Goal: Information Seeking & Learning: Learn about a topic

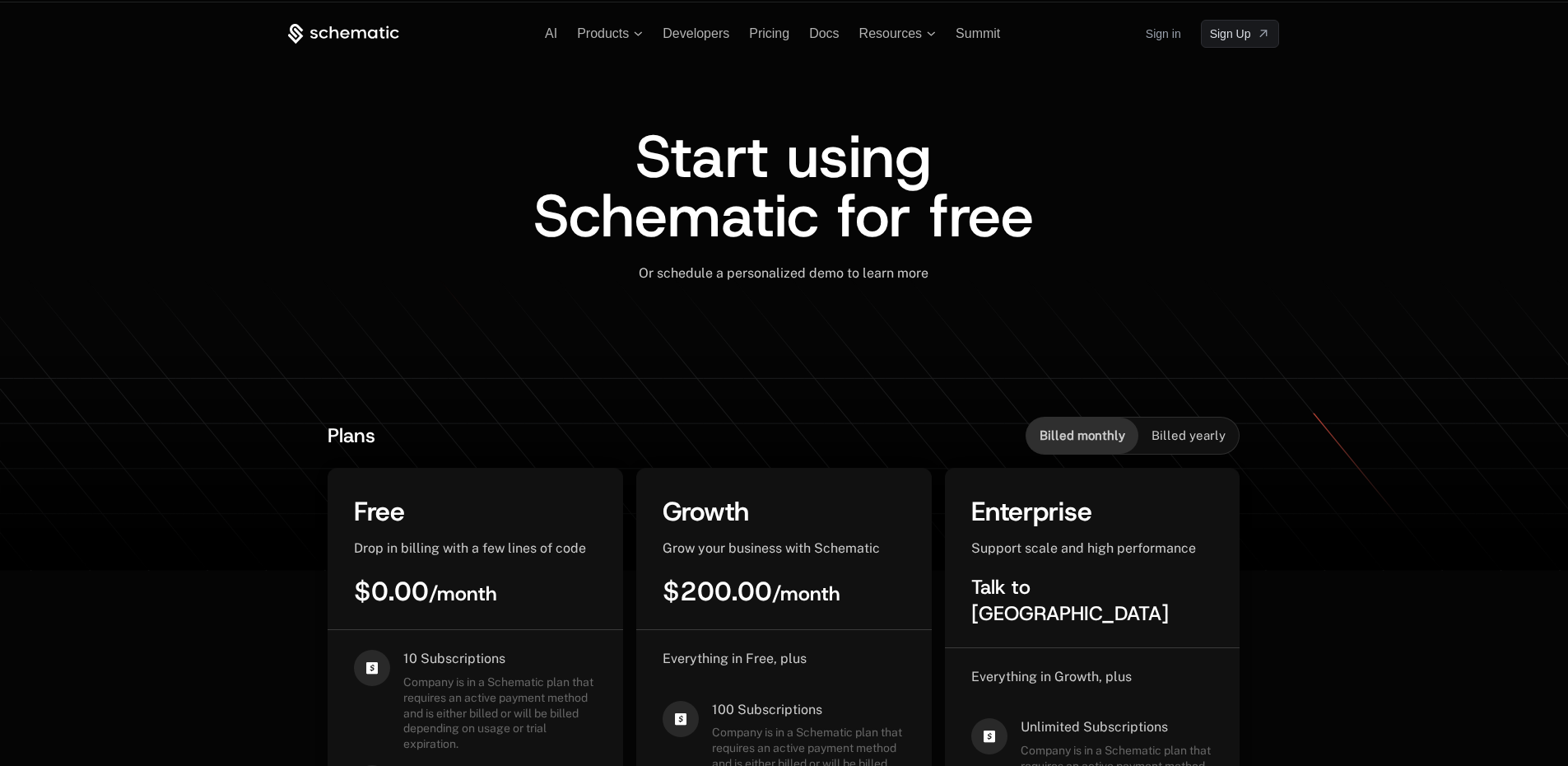
drag, startPoint x: 911, startPoint y: 576, endPoint x: 891, endPoint y: 314, distance: 262.8
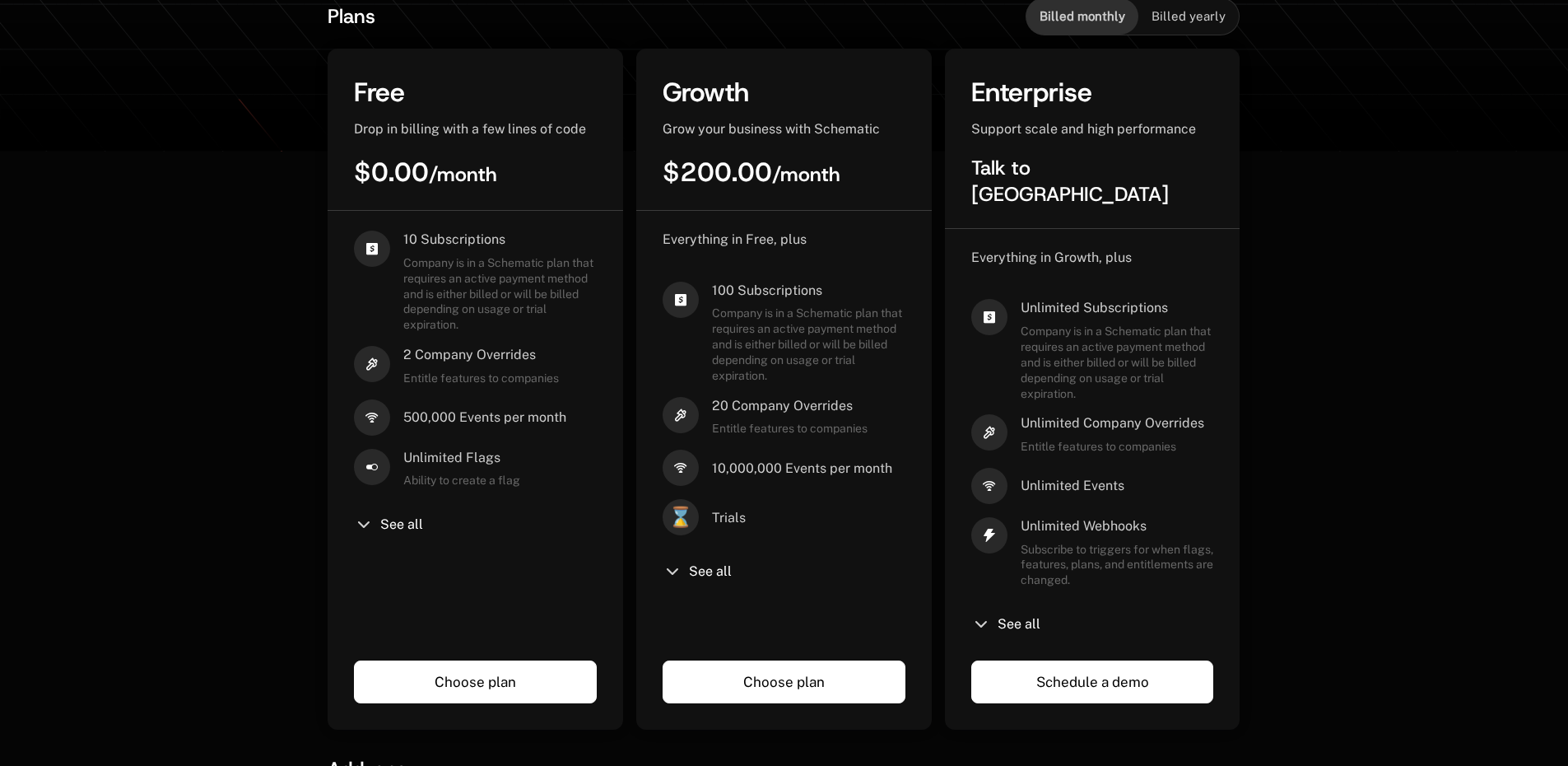
scroll to position [411, 0]
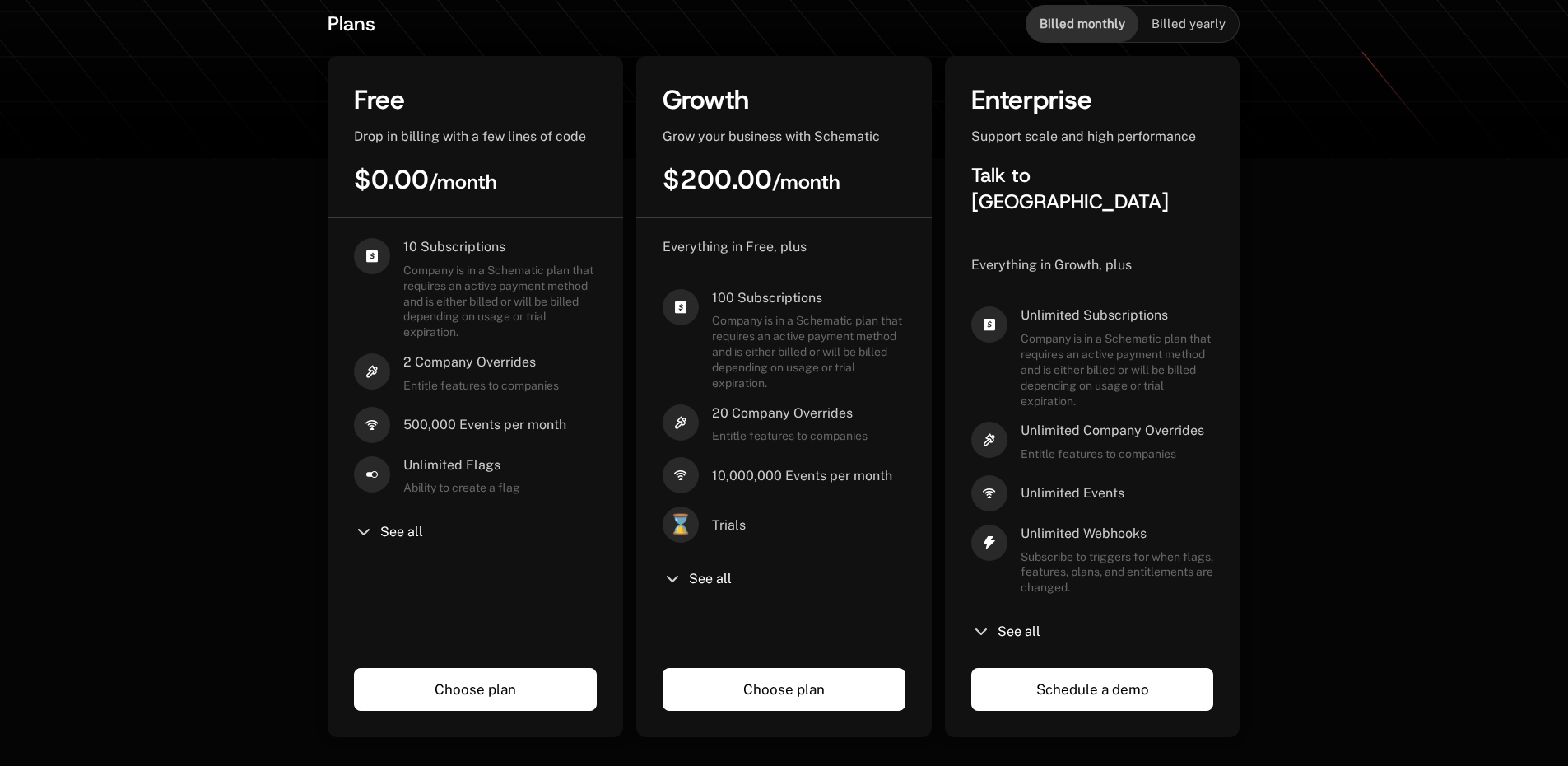
click at [371, 533] on icon at bounding box center [363, 532] width 20 height 20
click at [363, 532] on icon at bounding box center [363, 532] width 20 height 20
click at [403, 531] on span "See all" at bounding box center [402, 532] width 43 height 13
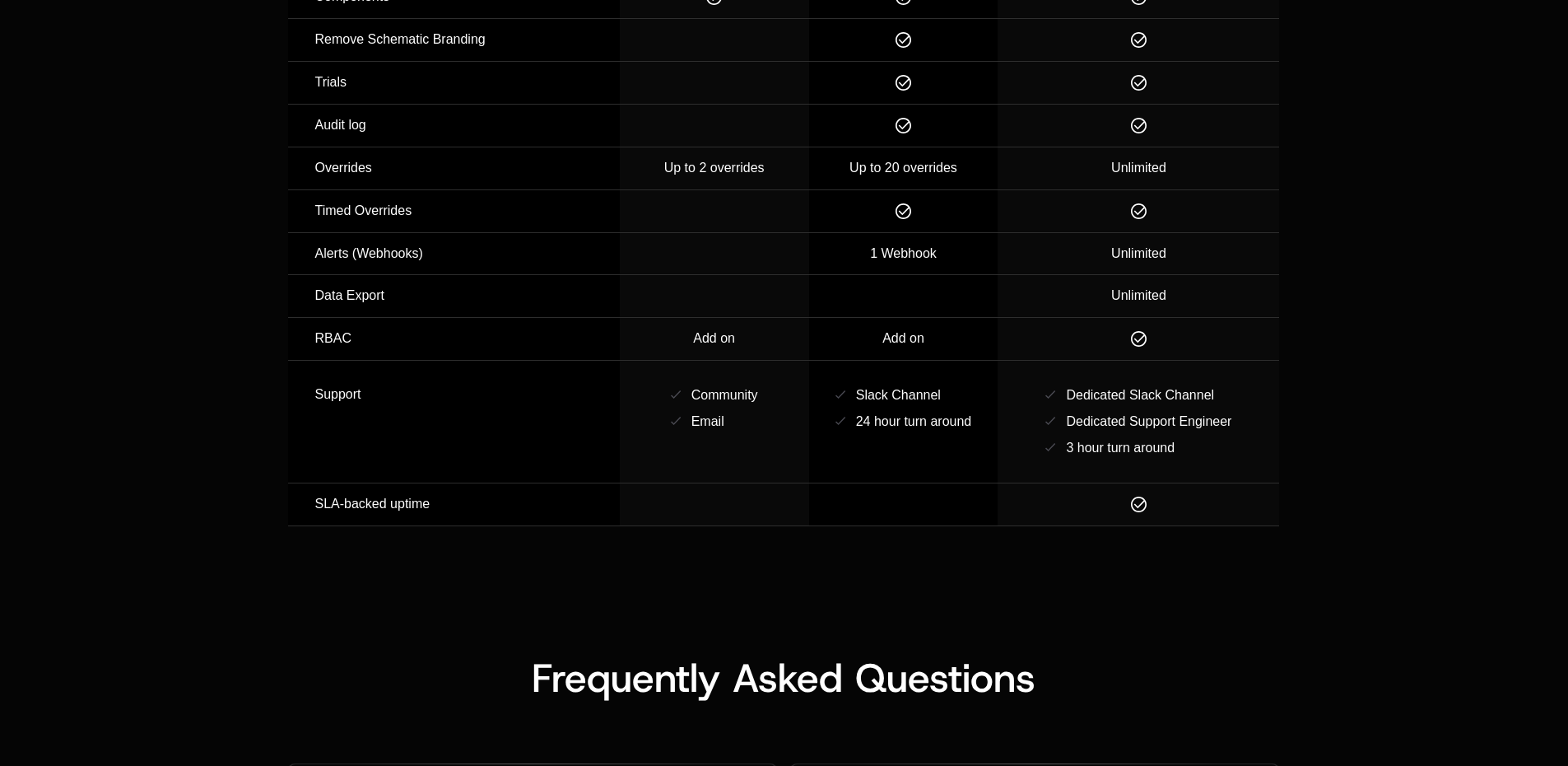
scroll to position [2868, 0]
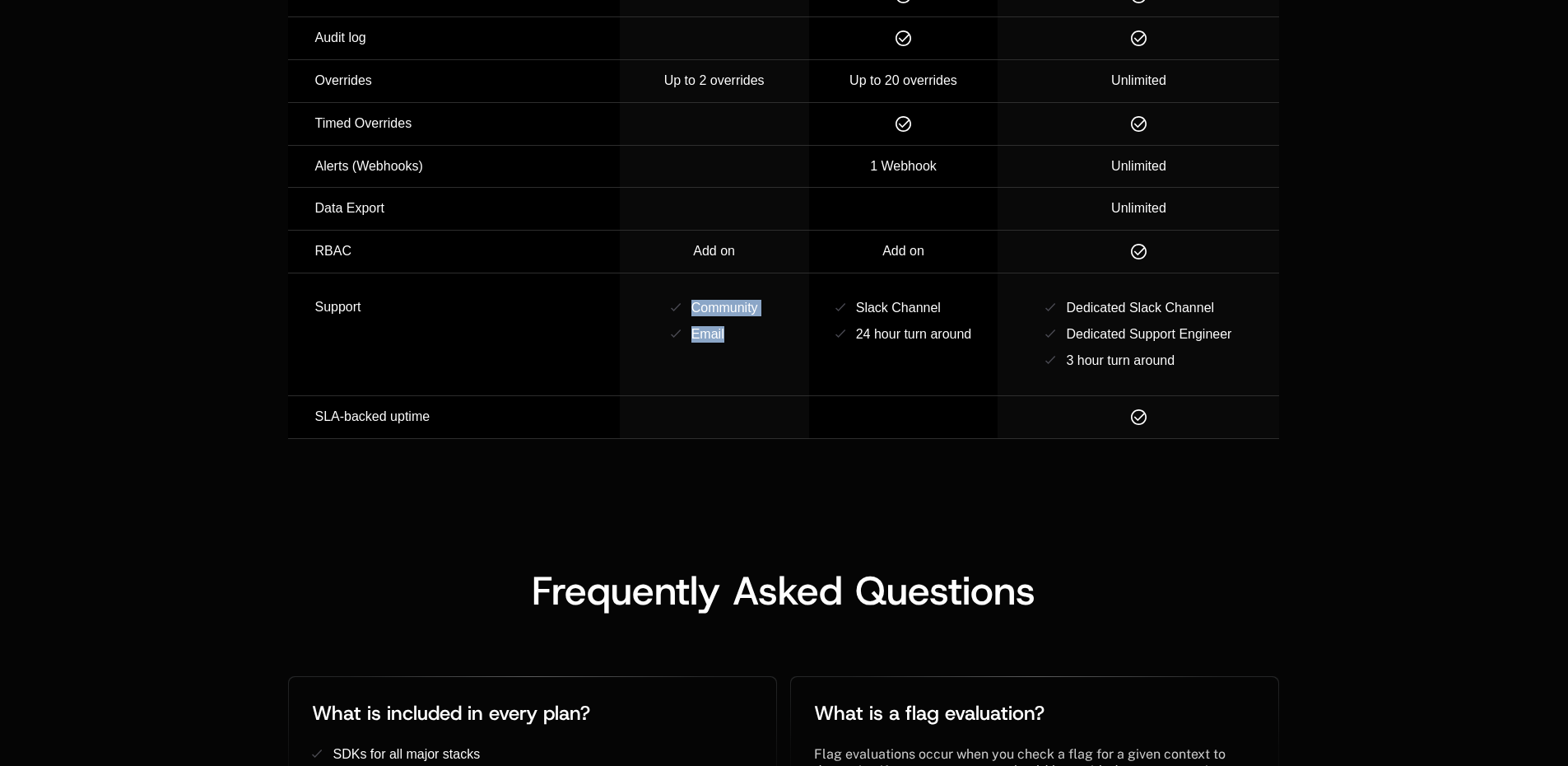
drag, startPoint x: 720, startPoint y: 305, endPoint x: 803, endPoint y: 359, distance: 99.0
click at [803, 359] on td "Community Email" at bounding box center [714, 335] width 190 height 123
drag, startPoint x: 749, startPoint y: 319, endPoint x: 651, endPoint y: 279, distance: 105.8
click at [651, 279] on tr "Support Community Email Slack Channel 24 hour turn around Dedicated Slack Chann…" at bounding box center [784, 335] width 991 height 123
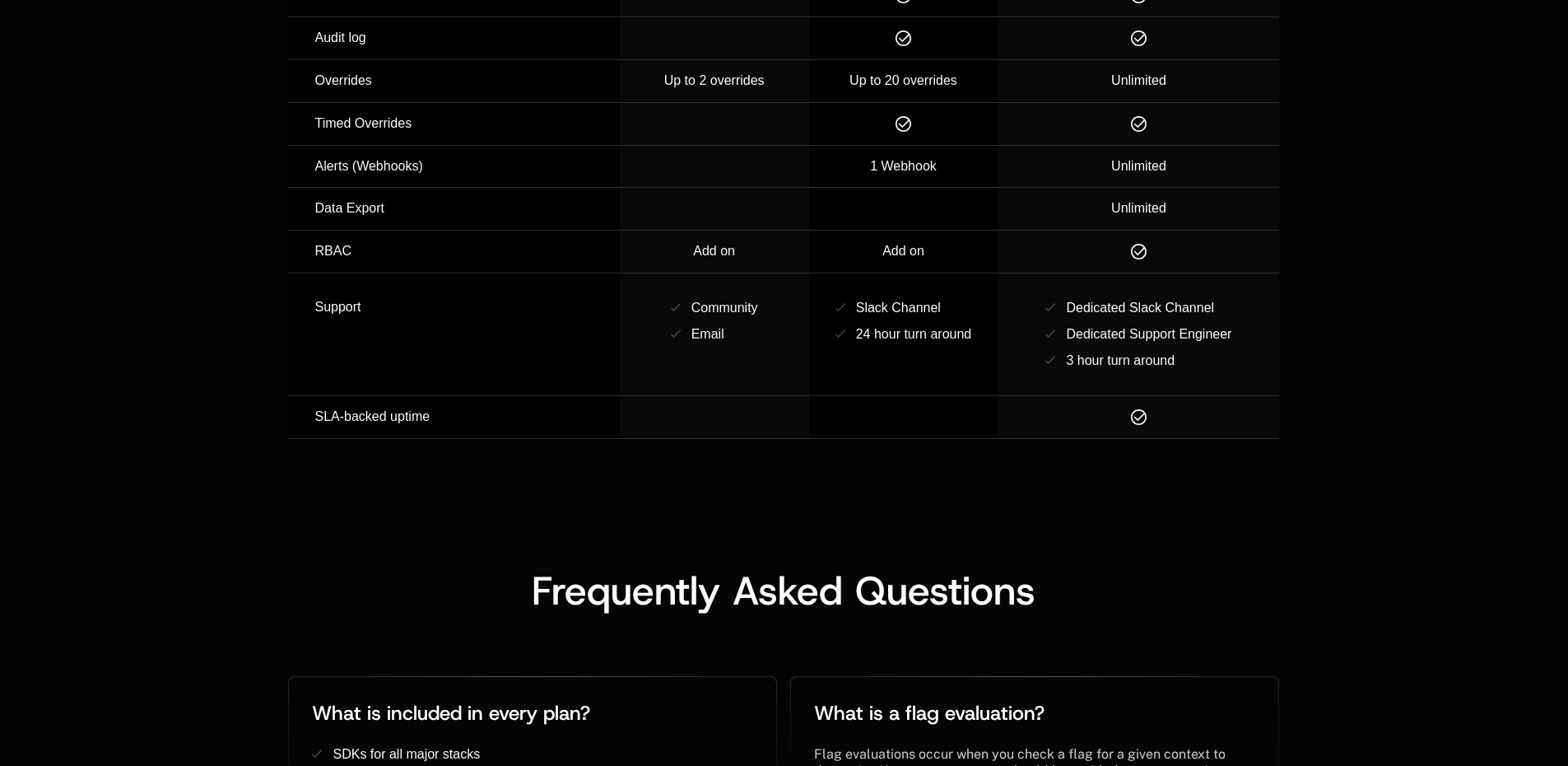
click at [619, 279] on td "Support" at bounding box center [453, 335] width 331 height 123
drag, startPoint x: 727, startPoint y: 258, endPoint x: 895, endPoint y: 358, distance: 195.5
click at [886, 397] on td at bounding box center [904, 417] width 190 height 43
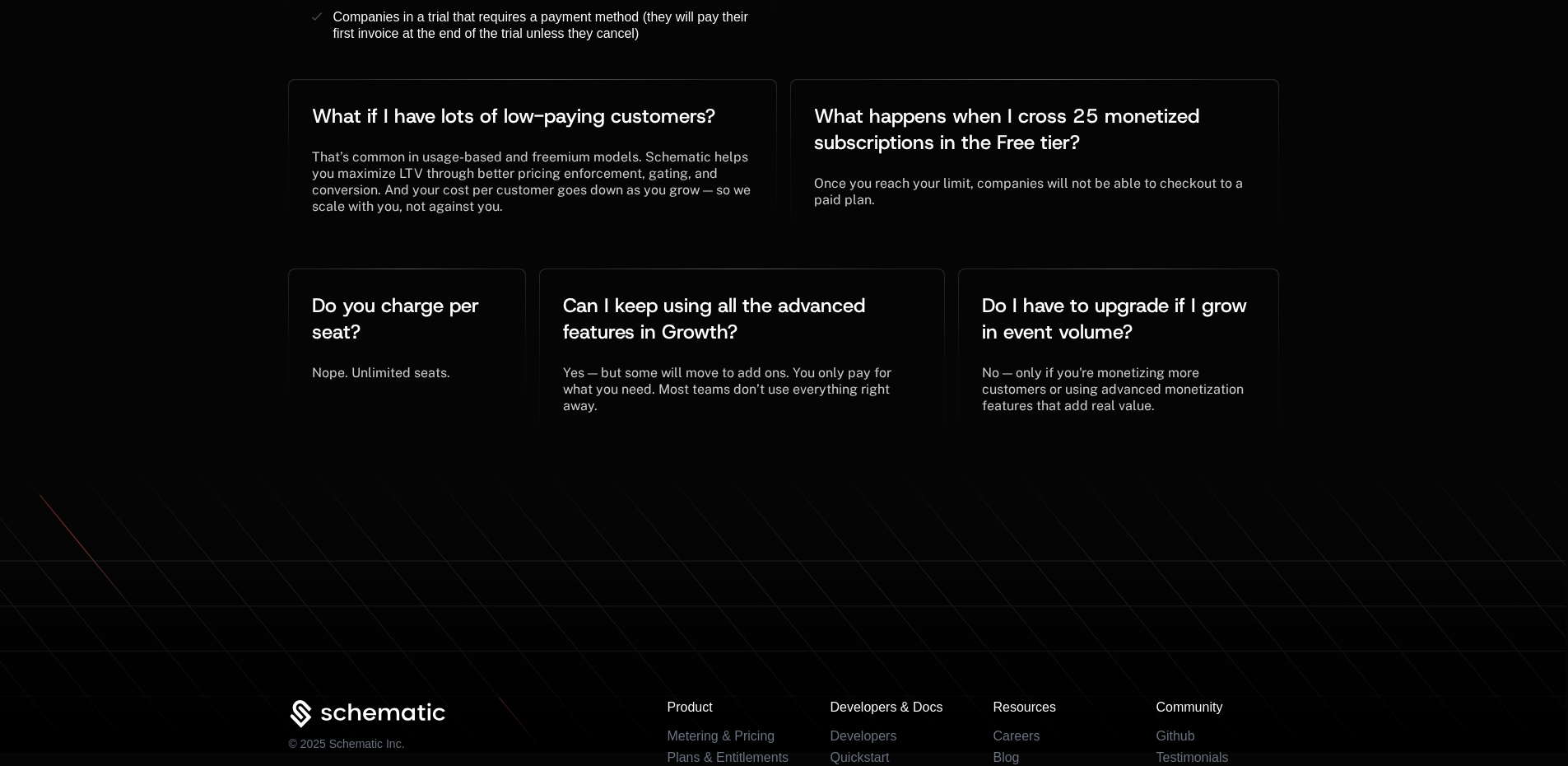
scroll to position [4207, 0]
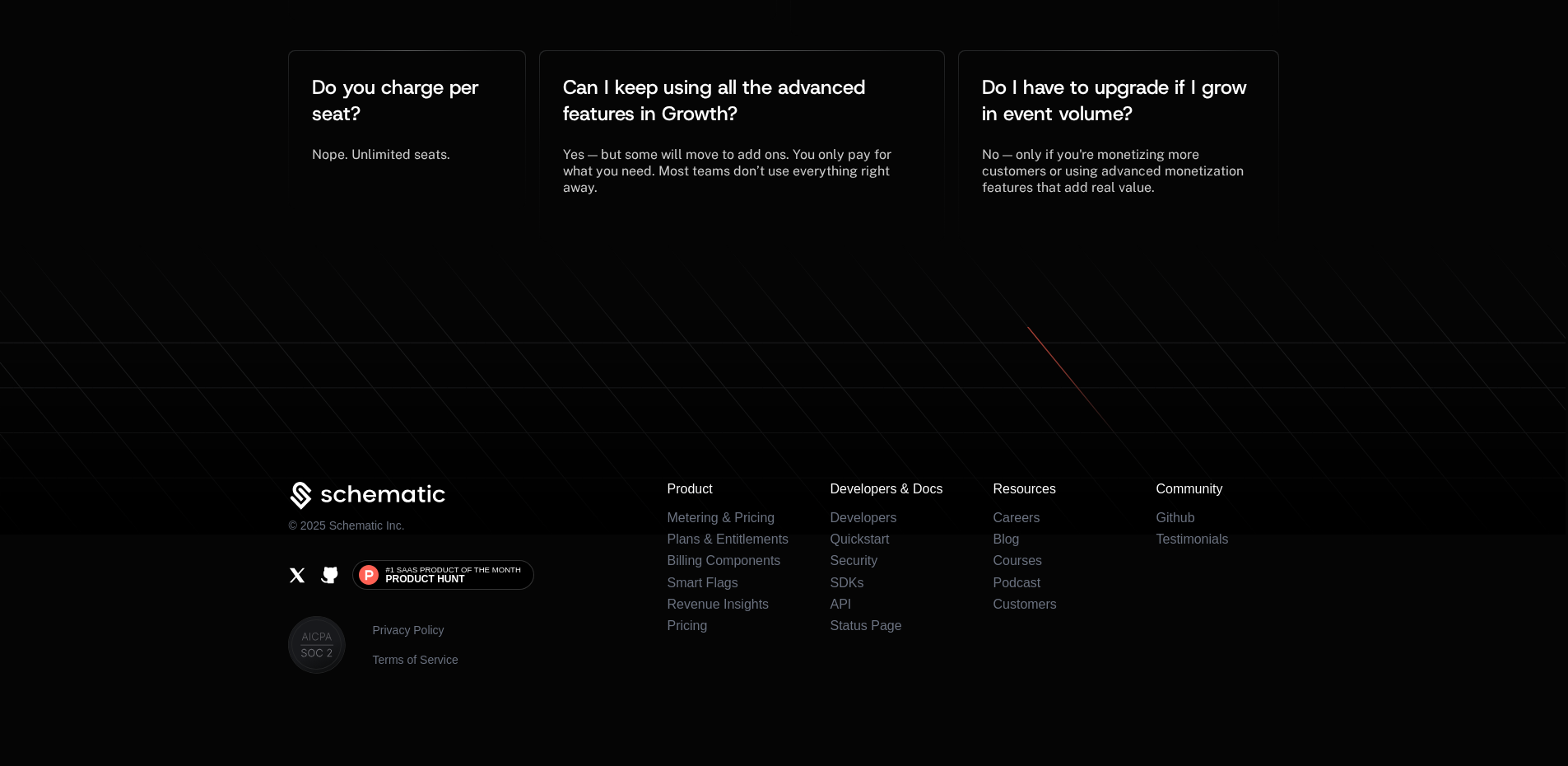
drag, startPoint x: 620, startPoint y: 346, endPoint x: 1241, endPoint y: 410, distance: 624.3
click at [1224, 429] on icon at bounding box center [784, 425] width 1568 height 218
click at [1105, 351] on icon at bounding box center [784, 425] width 1568 height 218
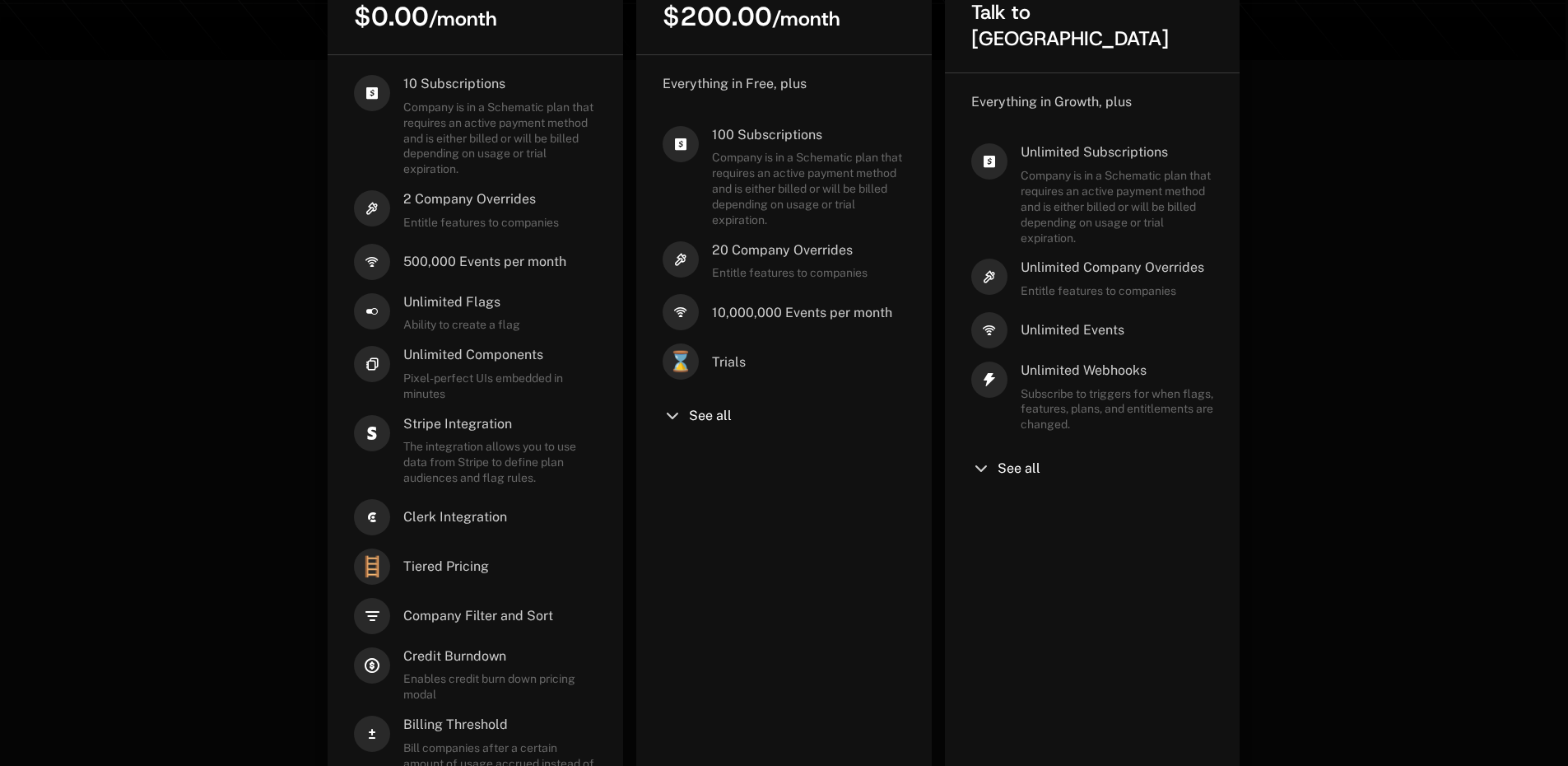
drag, startPoint x: 797, startPoint y: 390, endPoint x: 824, endPoint y: 206, distance: 186.0
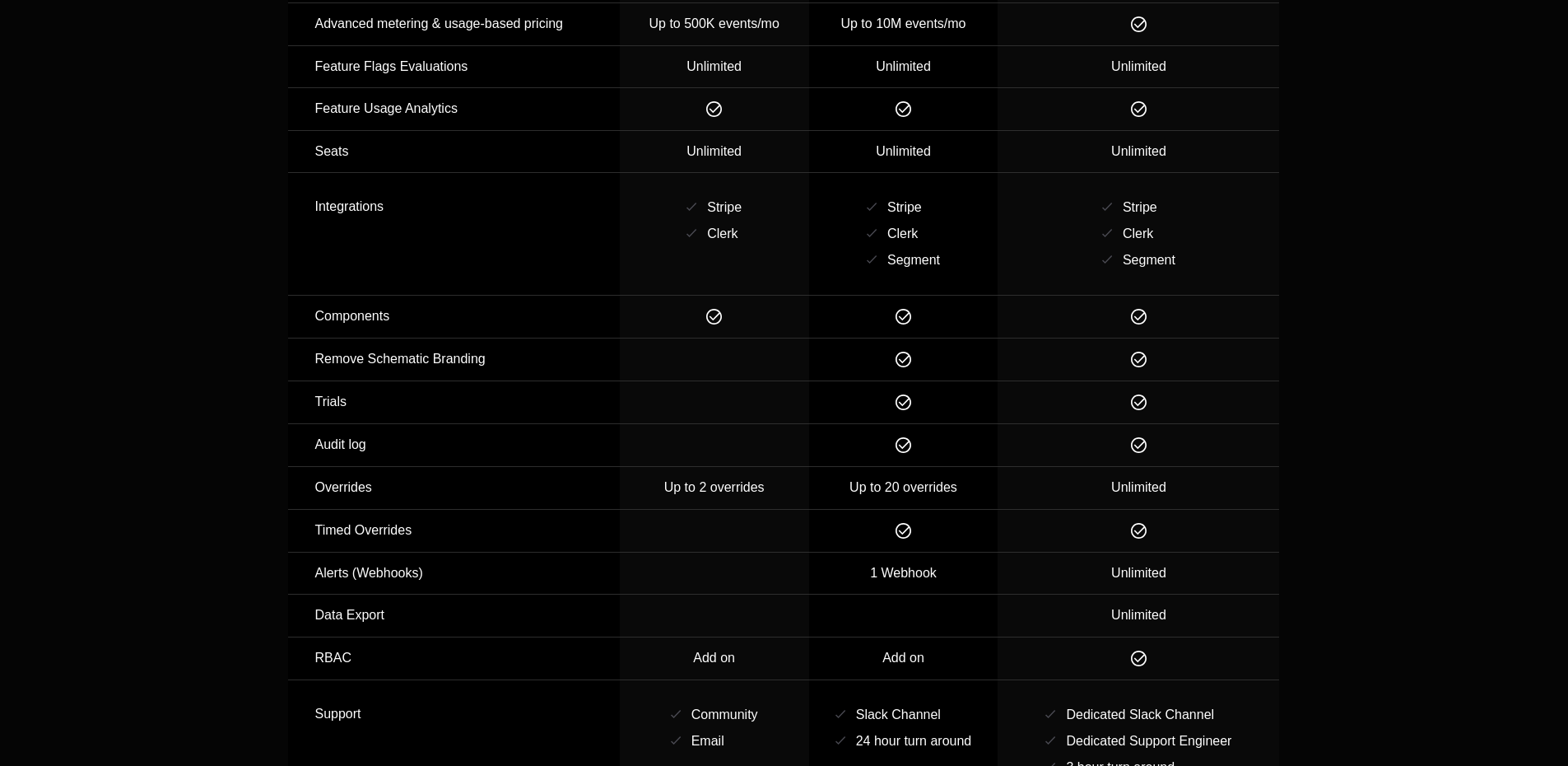
scroll to position [2468, 13]
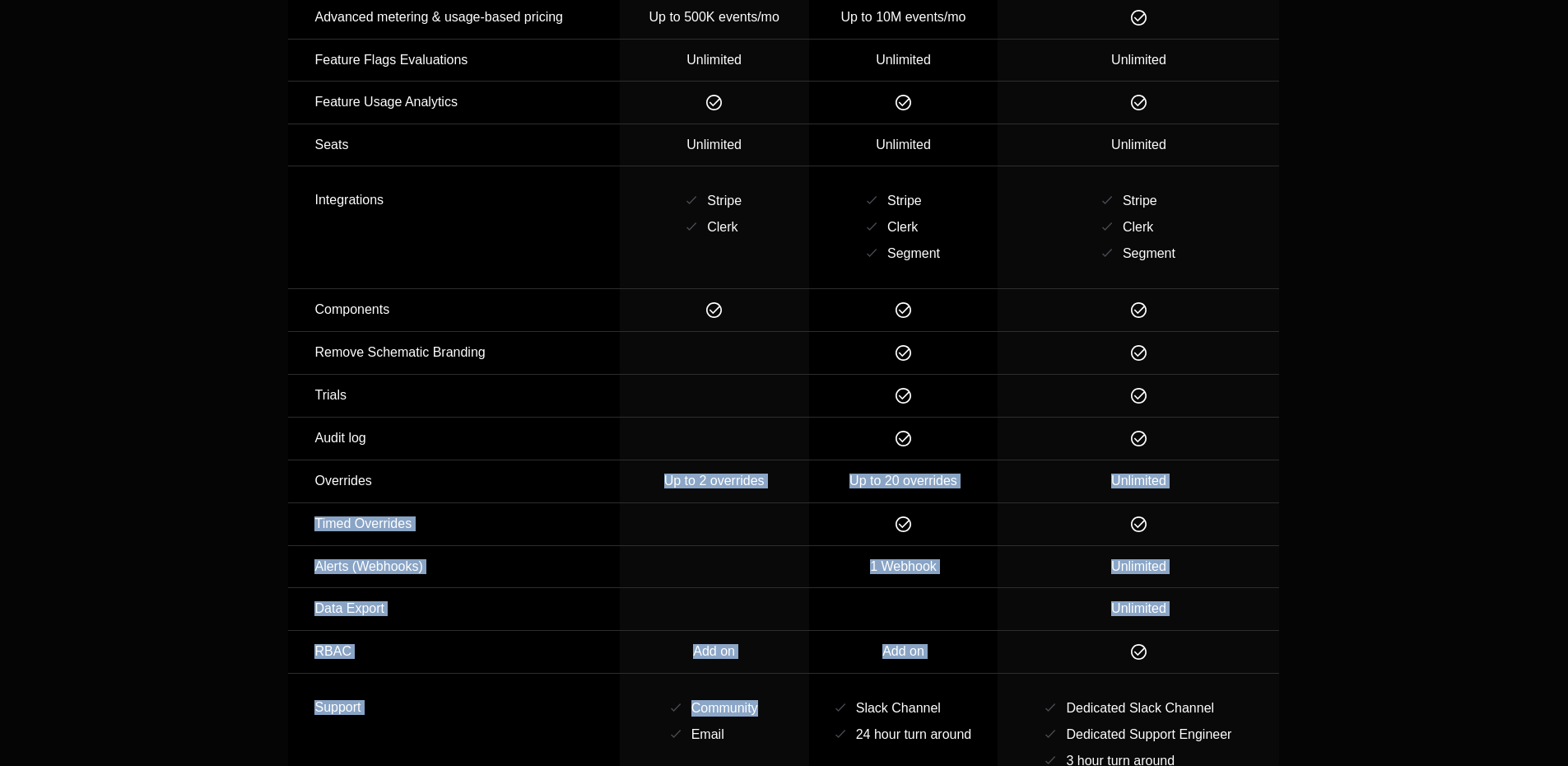
drag, startPoint x: 697, startPoint y: 487, endPoint x: 802, endPoint y: 677, distance: 217.1
click at [802, 677] on tbody "Price $0/mo $200/mo Talk to us Subscription & Plan Management Up to 10 monetize…" at bounding box center [784, 360] width 991 height 955
click at [802, 677] on td "Community Email" at bounding box center [714, 735] width 190 height 123
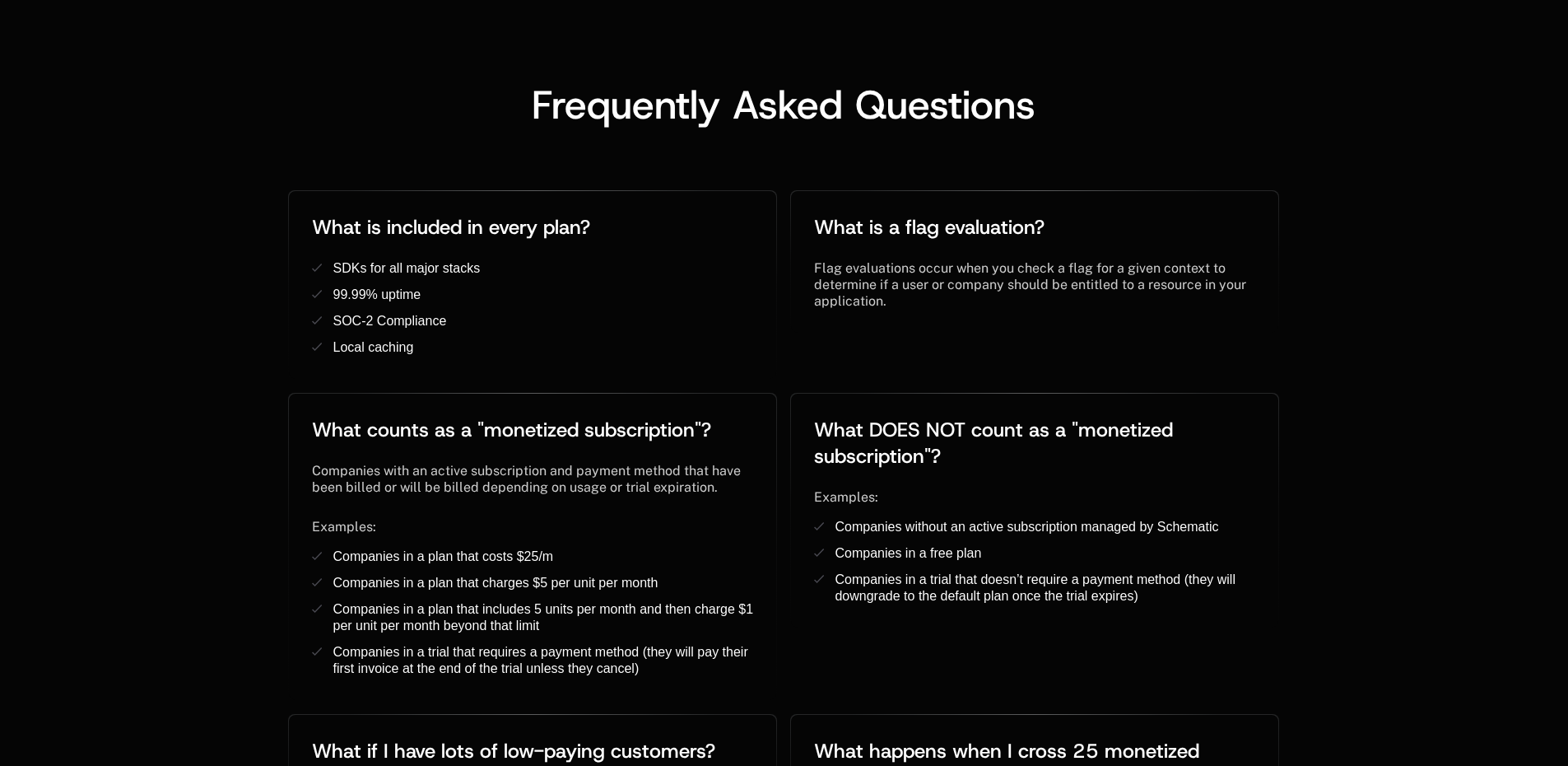
scroll to position [0, 13]
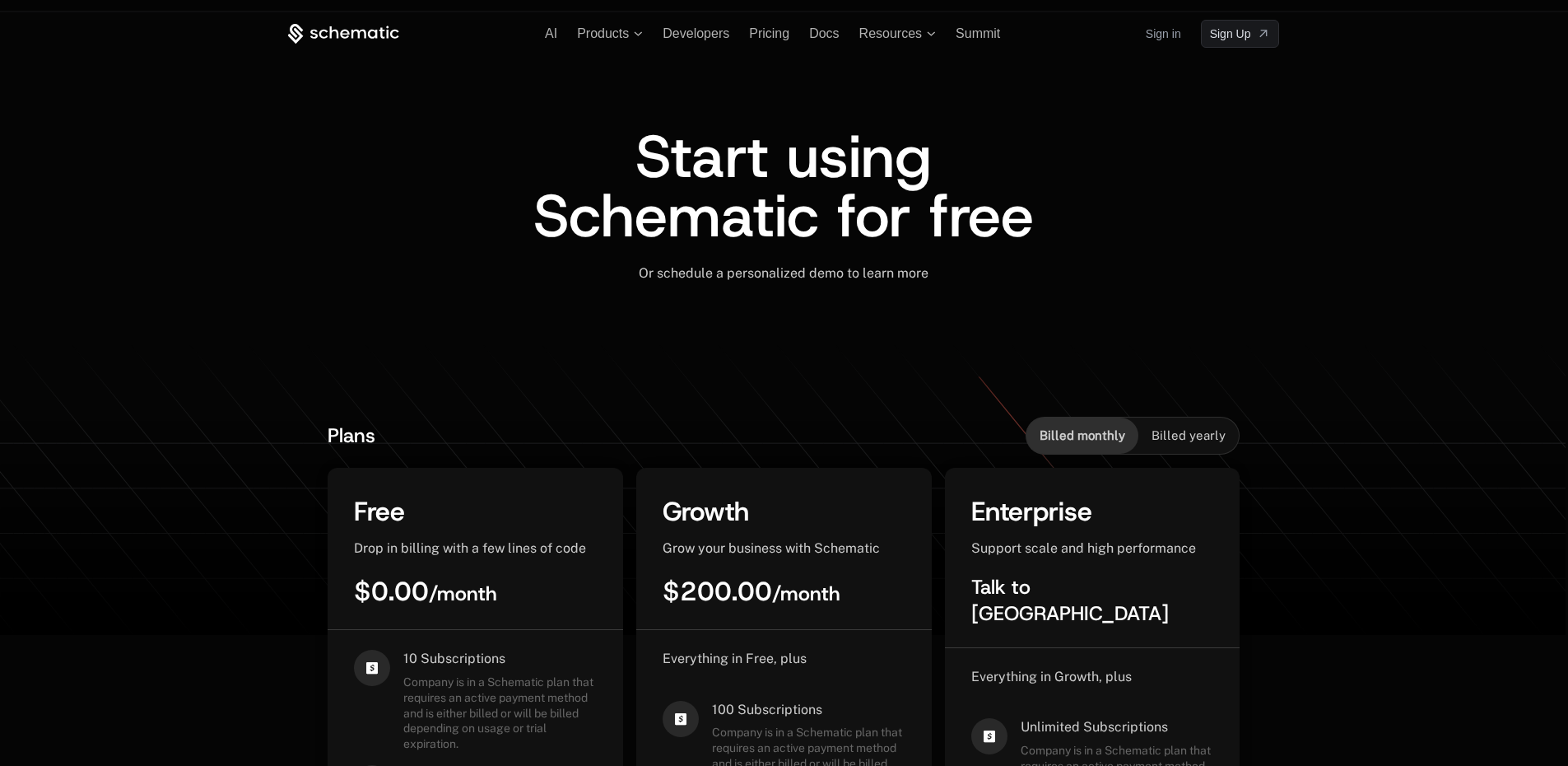
drag, startPoint x: 829, startPoint y: 577, endPoint x: 850, endPoint y: 93, distance: 484.5
